Goal: Check status: Check status

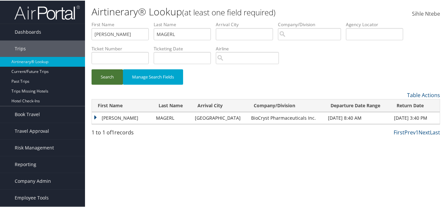
drag, startPoint x: 104, startPoint y: 77, endPoint x: 99, endPoint y: 89, distance: 13.1
click at [99, 89] on div "Search Manage Search Fields" at bounding box center [266, 80] width 359 height 22
click at [103, 79] on button "Search" at bounding box center [107, 76] width 31 height 15
click at [105, 76] on button "Search" at bounding box center [107, 76] width 31 height 15
click at [96, 116] on td "[PERSON_NAME]" at bounding box center [122, 118] width 61 height 12
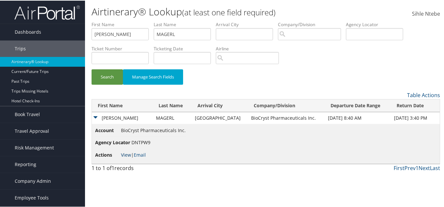
click at [125, 154] on link "View" at bounding box center [126, 154] width 10 height 6
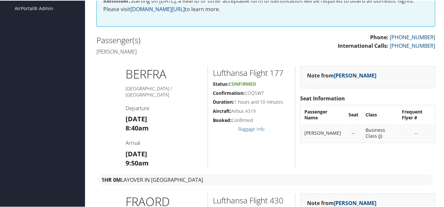
scroll to position [98, 0]
